Goal: Information Seeking & Learning: Learn about a topic

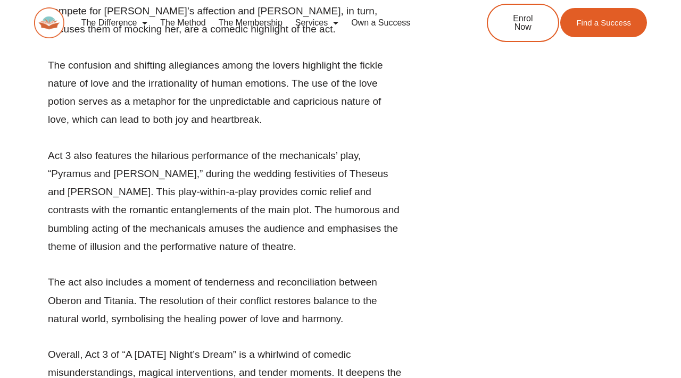
scroll to position [3936, 0]
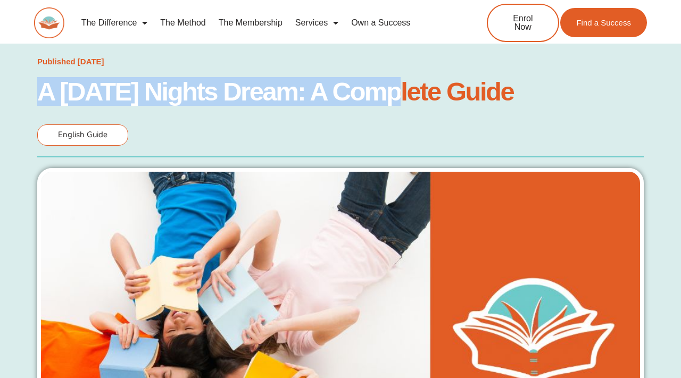
drag, startPoint x: 37, startPoint y: 91, endPoint x: 412, endPoint y: 104, distance: 375.1
click at [412, 104] on div "Published July 30, 2023 A Midsummer Nights Dream: A Complete Guide English Guide" at bounding box center [340, 317] width 670 height 537
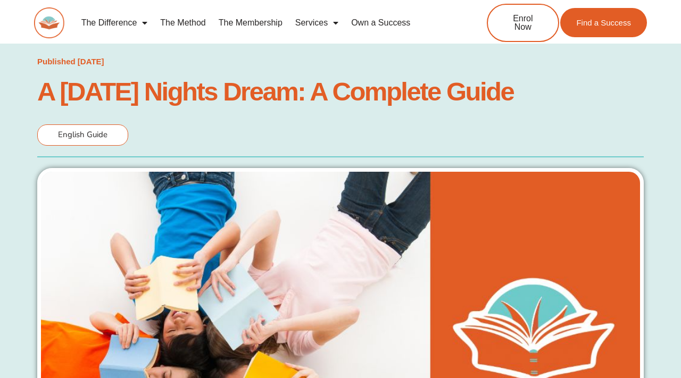
click at [568, 97] on h1 "A Midsummer Nights Dream: A Complete Guide" at bounding box center [340, 91] width 606 height 23
drag, startPoint x: 568, startPoint y: 95, endPoint x: 132, endPoint y: 76, distance: 436.9
click at [131, 80] on h1 "A Midsummer Nights Dream: A Complete Guide" at bounding box center [340, 91] width 606 height 23
click at [569, 94] on h1 "A Midsummer Nights Dream: A Complete Guide" at bounding box center [340, 91] width 606 height 23
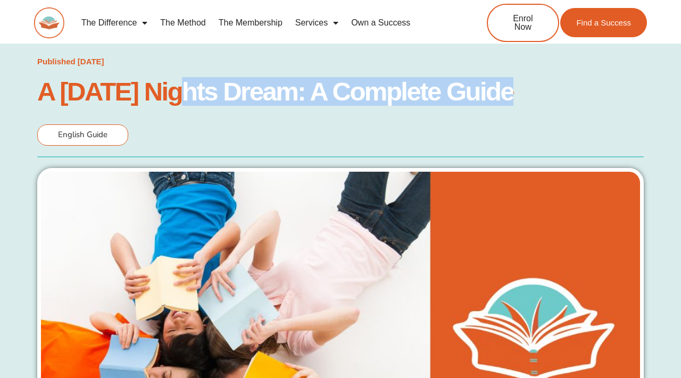
drag, startPoint x: 569, startPoint y: 94, endPoint x: 238, endPoint y: 97, distance: 331.3
click at [238, 97] on h1 "A Midsummer Nights Dream: A Complete Guide" at bounding box center [340, 91] width 606 height 23
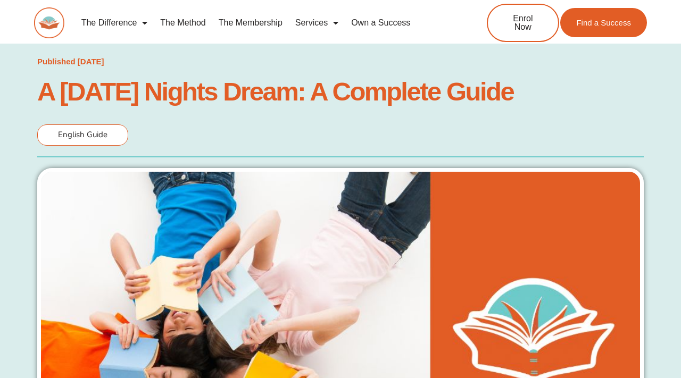
click at [35, 87] on div "Published July 30, 2023 A Midsummer Nights Dream: A Complete Guide English Guide" at bounding box center [340, 317] width 670 height 537
drag, startPoint x: 35, startPoint y: 87, endPoint x: 328, endPoint y: 116, distance: 294.4
click at [328, 116] on div "Published July 30, 2023 A Midsummer Nights Dream: A Complete Guide English Guide" at bounding box center [340, 317] width 670 height 537
copy h1 "A Midsummer Nights Dream: A Complete Guide"
click at [55, 30] on img at bounding box center [49, 22] width 30 height 31
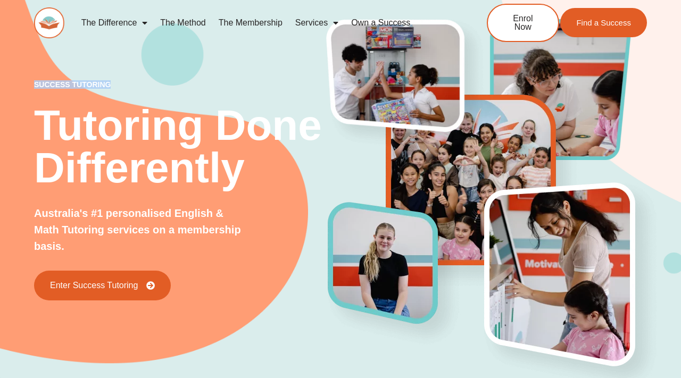
drag, startPoint x: 35, startPoint y: 85, endPoint x: 115, endPoint y: 85, distance: 80.8
click at [115, 85] on p "success tutoring" at bounding box center [181, 84] width 294 height 7
copy p "success tutoring"
